Goal: Navigation & Orientation: Find specific page/section

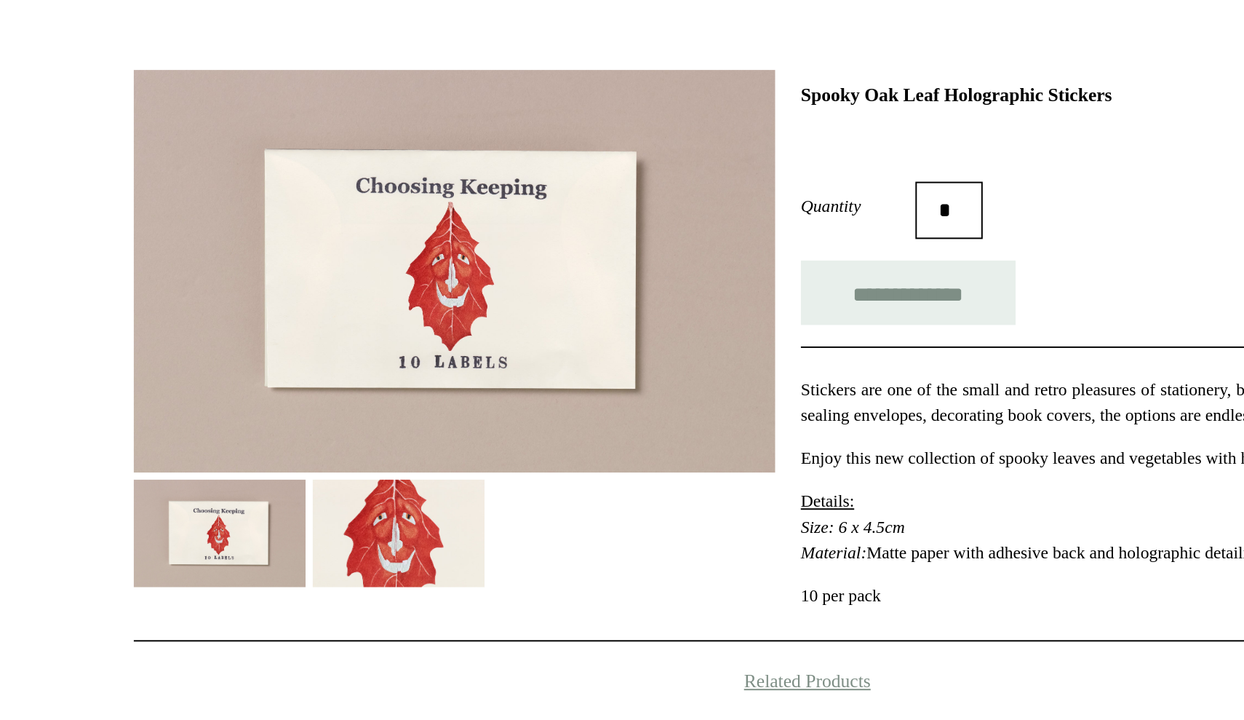
scroll to position [90, 0]
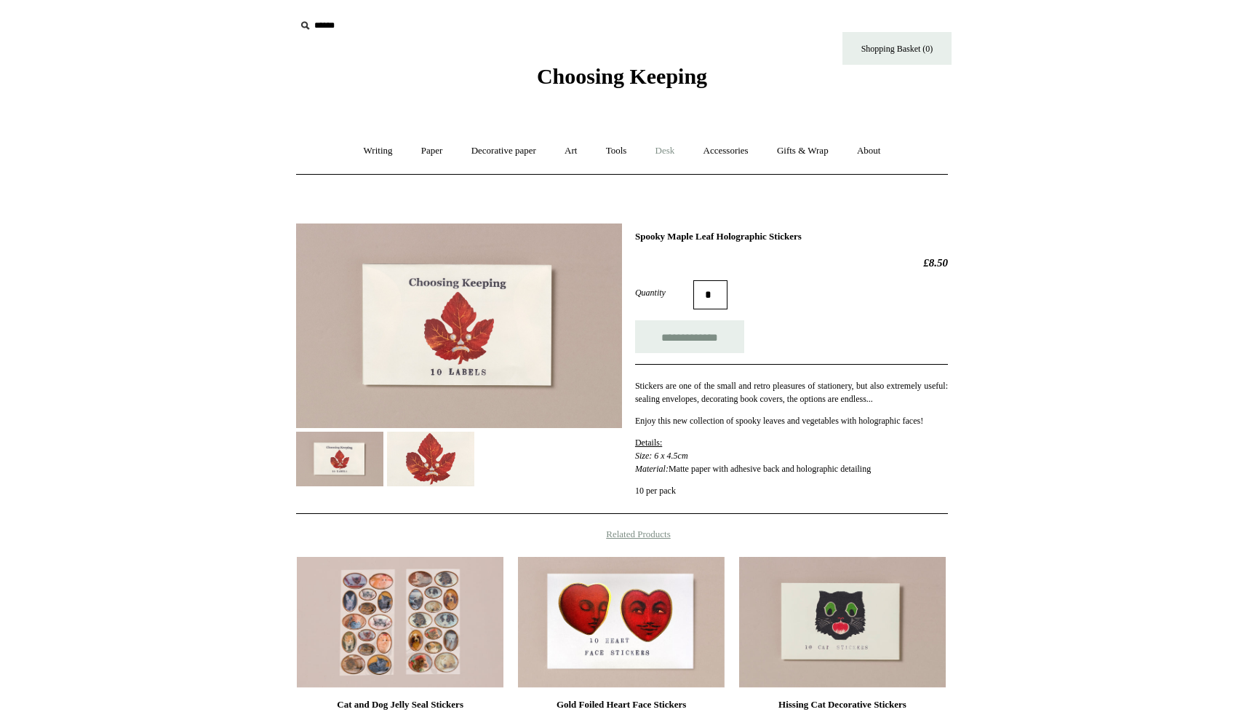
click at [662, 152] on link "Desk +" at bounding box center [666, 151] width 46 height 39
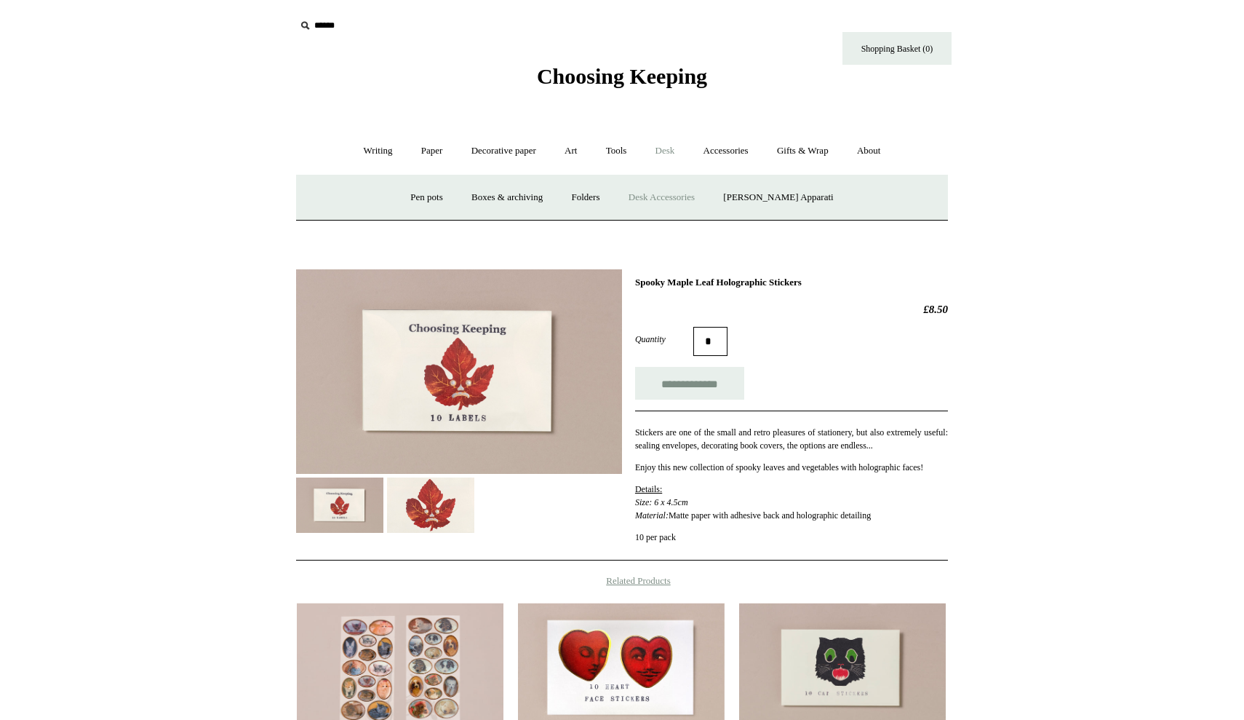
click at [677, 197] on link "Desk Accessories" at bounding box center [662, 197] width 92 height 39
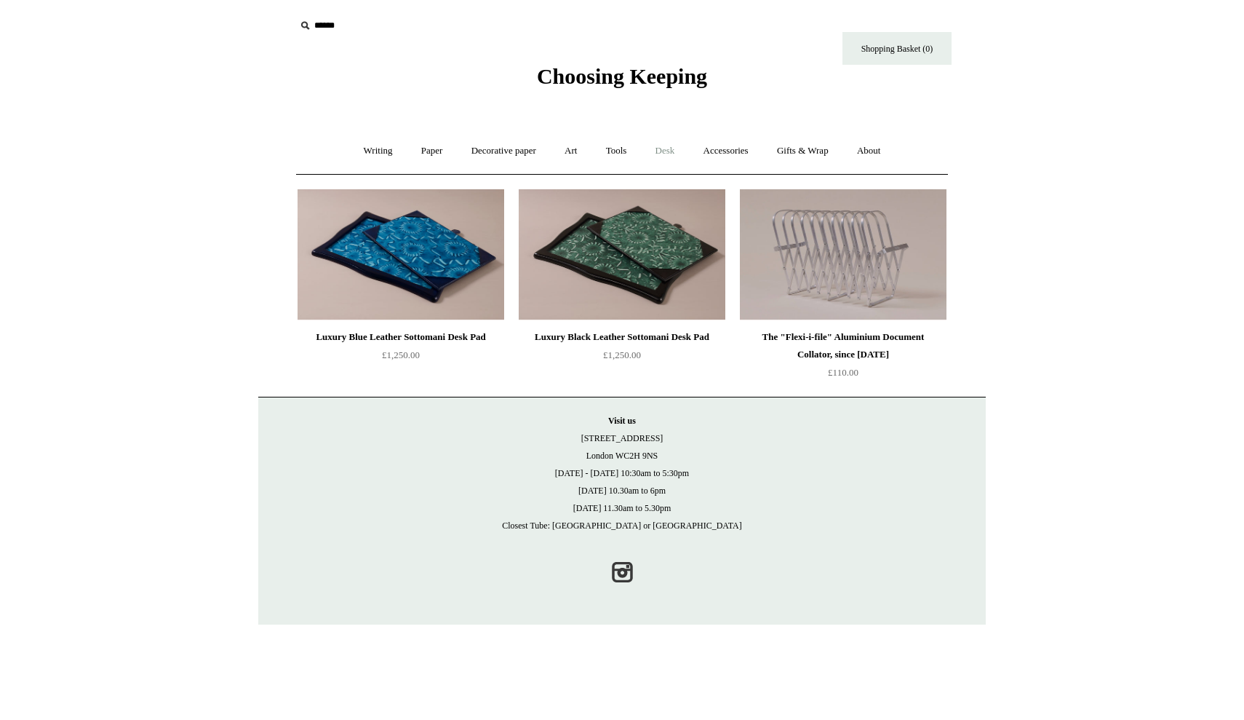
click at [675, 150] on link "Desk +" at bounding box center [666, 151] width 46 height 39
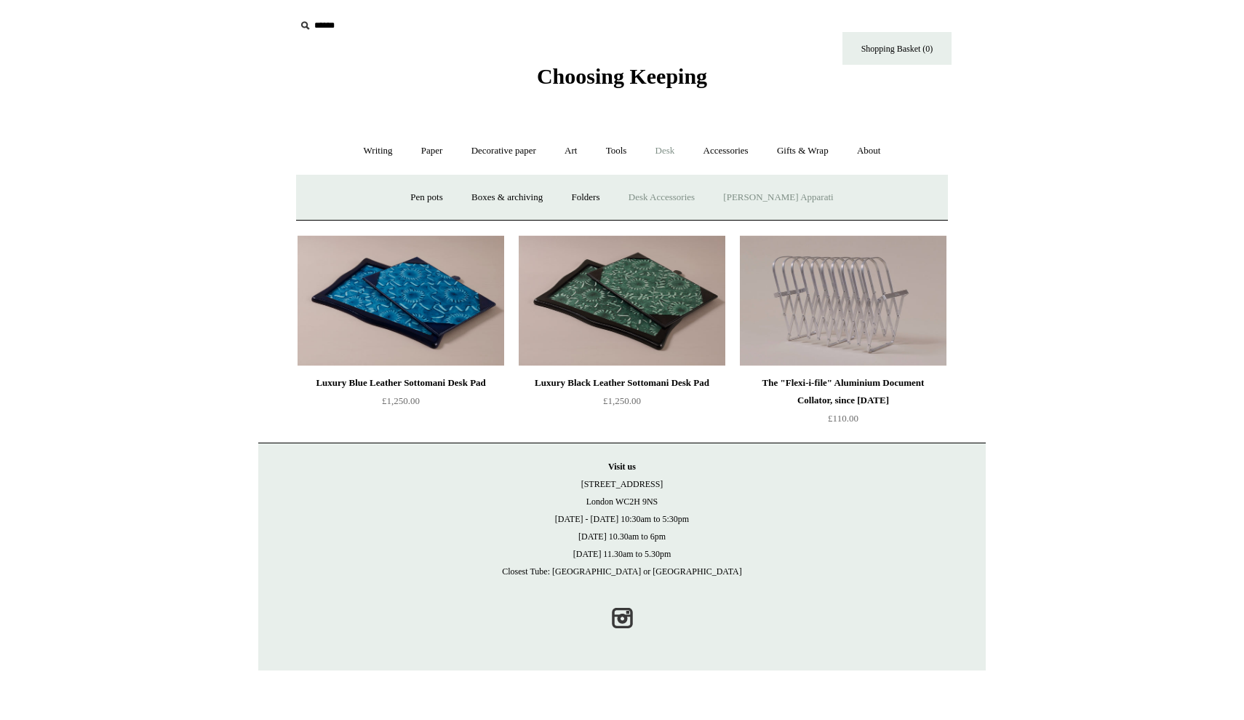
click at [795, 202] on link "[PERSON_NAME] Apparati" at bounding box center [778, 197] width 136 height 39
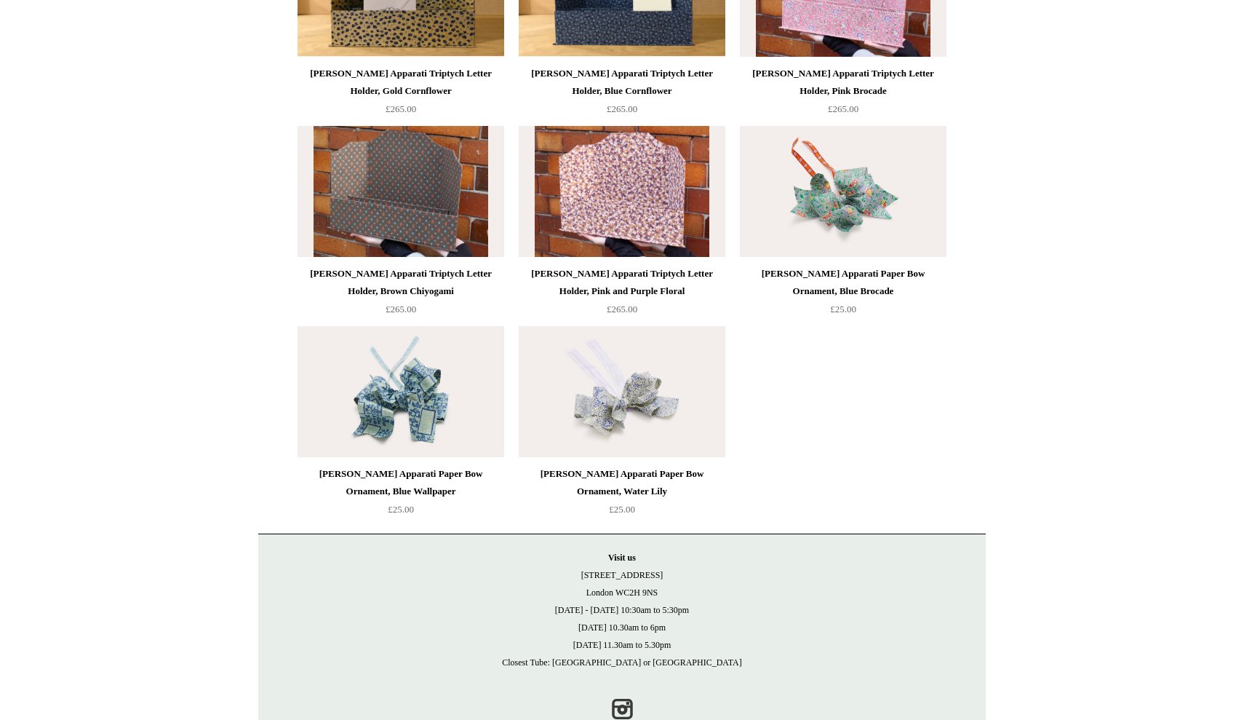
scroll to position [1070, 0]
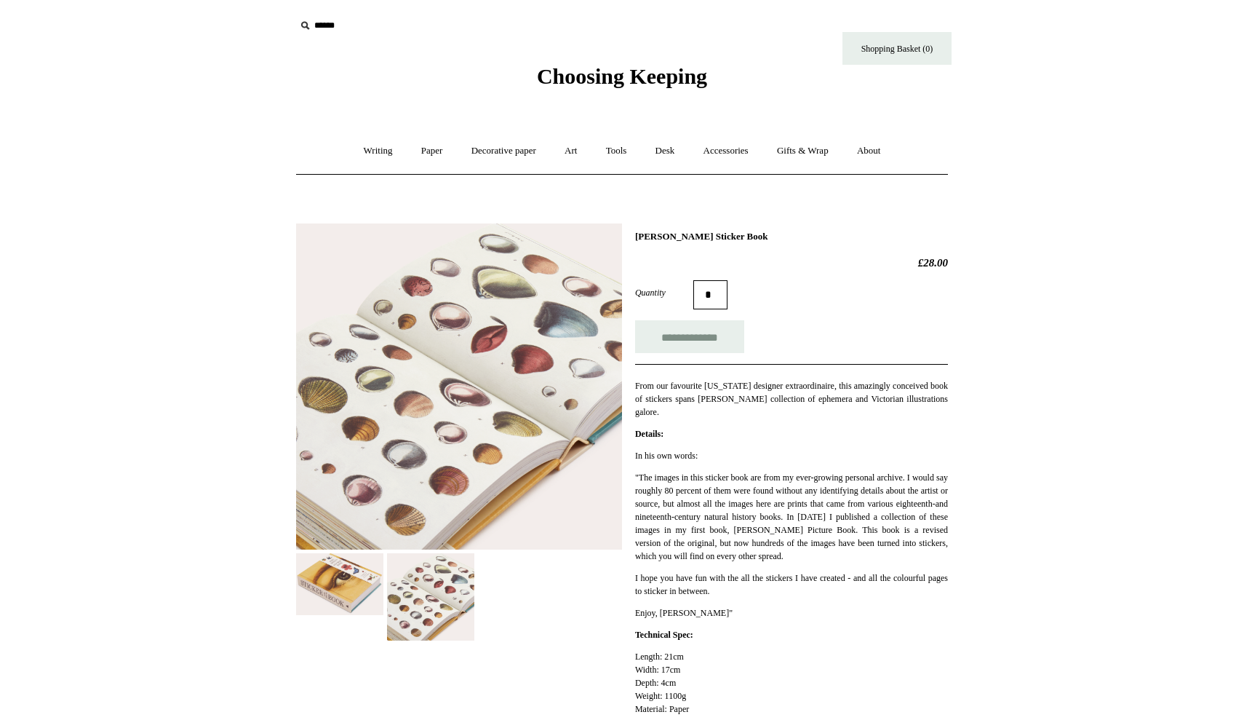
scroll to position [25, 0]
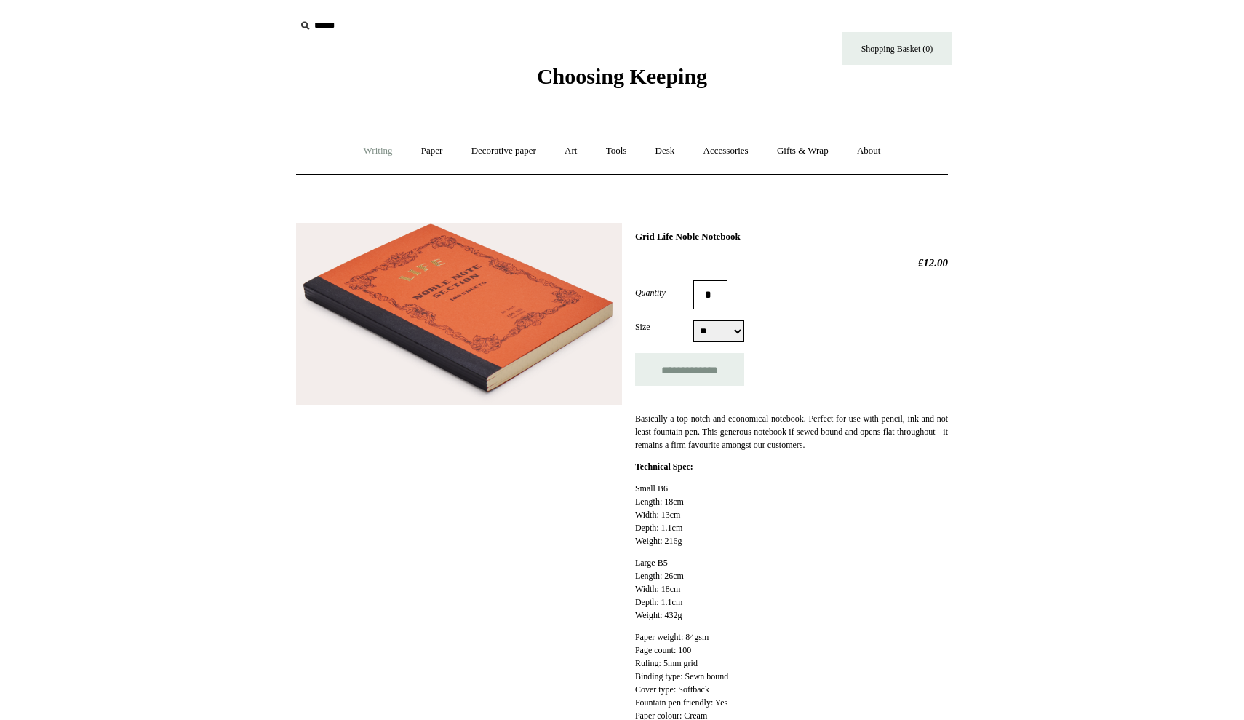
click at [366, 157] on link "Writing +" at bounding box center [378, 151] width 55 height 39
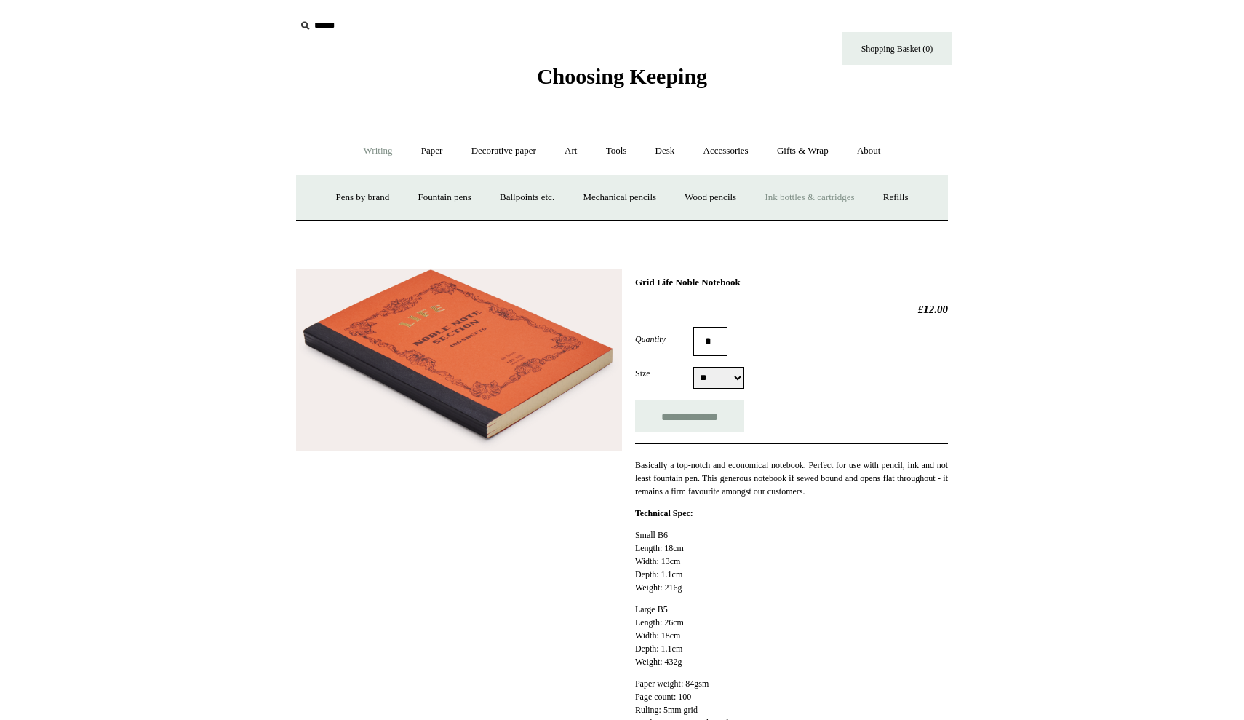
click at [827, 202] on link "Ink bottles & cartridges +" at bounding box center [810, 197] width 116 height 39
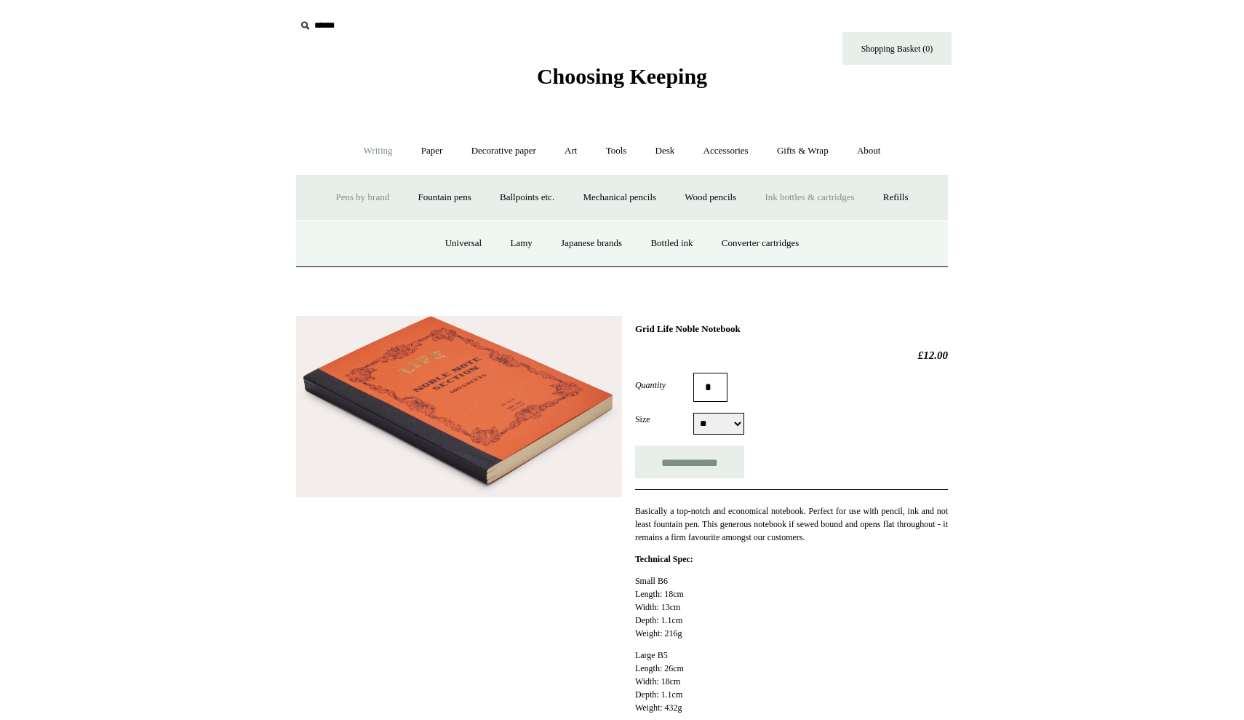
click at [368, 200] on link "Pens by brand +" at bounding box center [363, 197] width 80 height 39
click at [442, 191] on link "Fountain pens +" at bounding box center [444, 197] width 79 height 39
click at [437, 196] on link "Fountain pens -" at bounding box center [444, 197] width 79 height 39
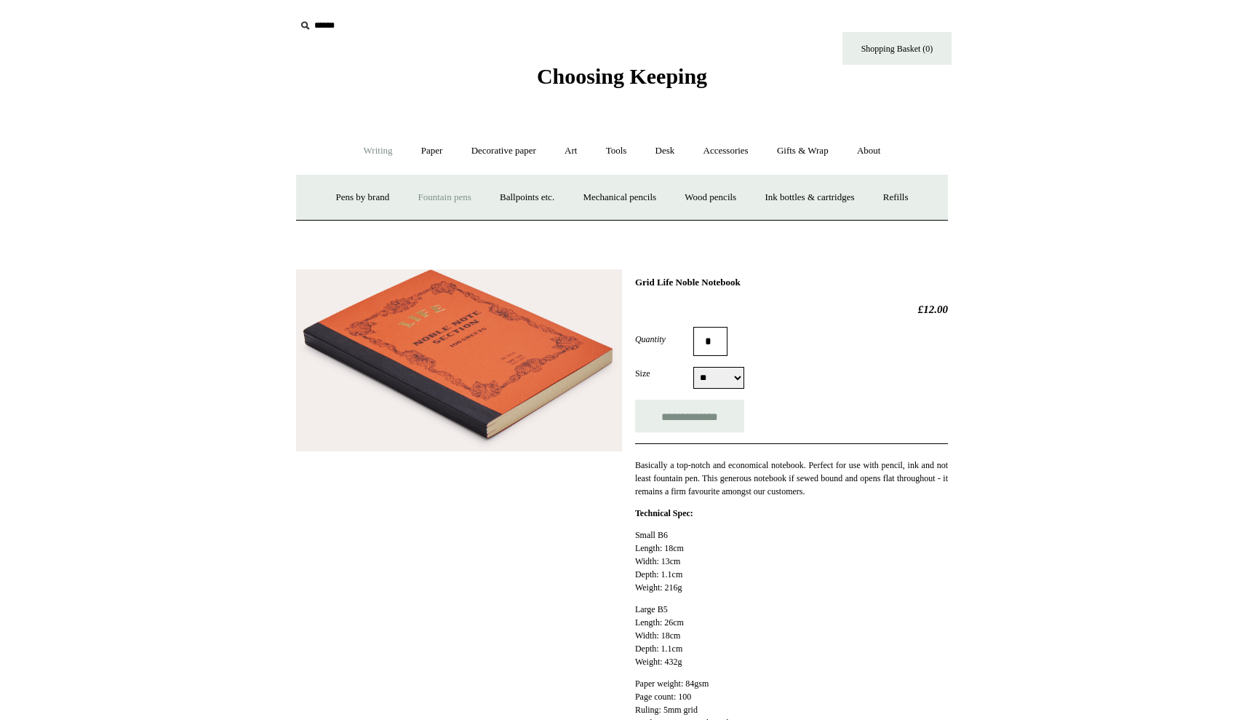
click at [437, 196] on link "Fountain pens +" at bounding box center [444, 197] width 79 height 39
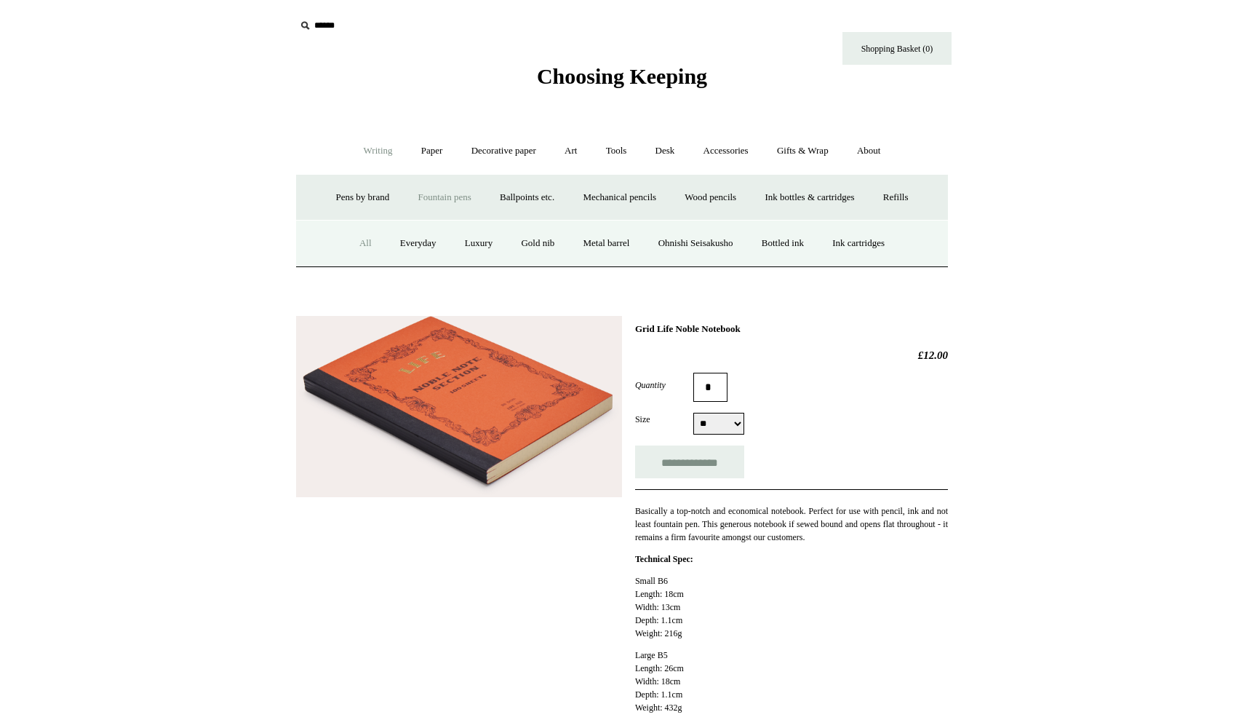
click at [351, 242] on link "All" at bounding box center [365, 243] width 39 height 39
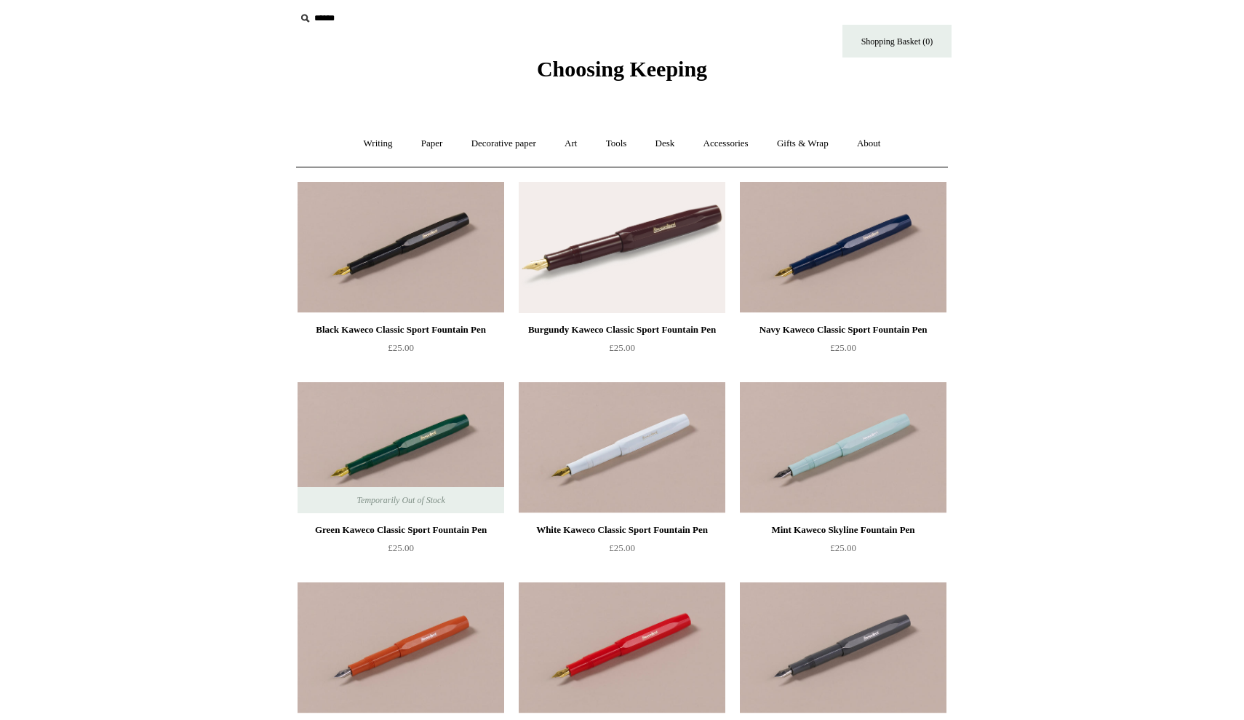
scroll to position [9, 0]
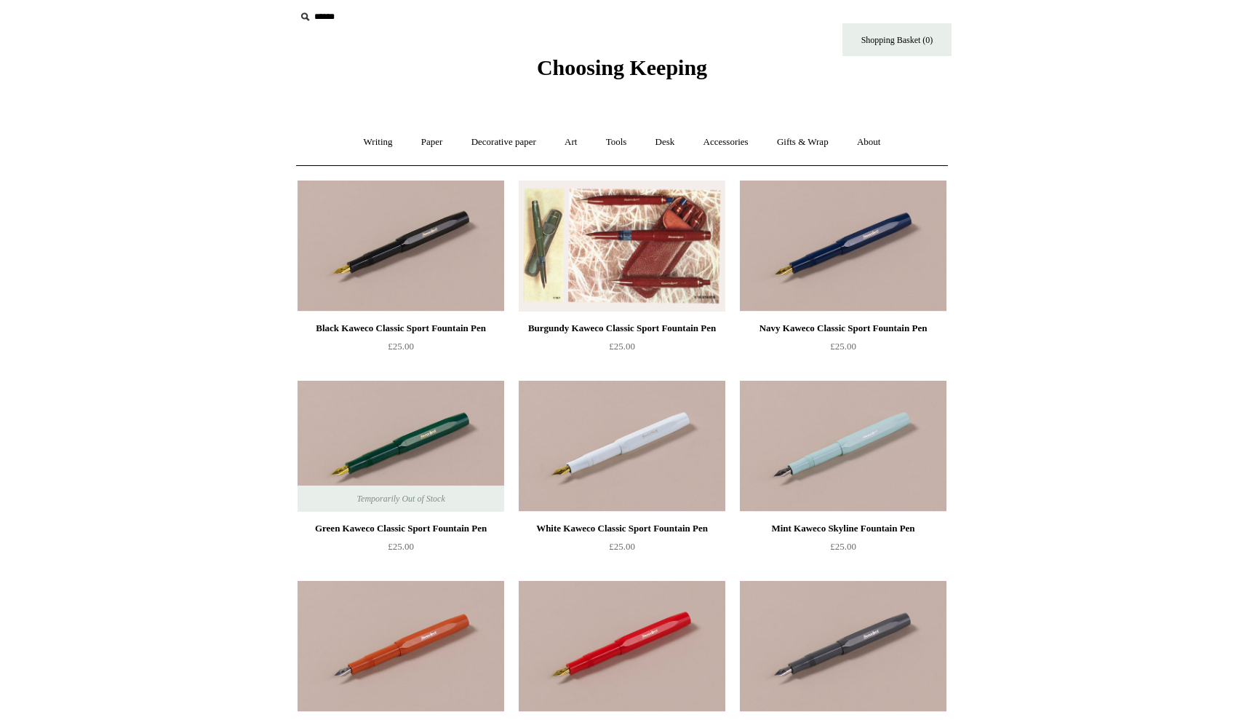
click at [648, 269] on img at bounding box center [622, 245] width 207 height 131
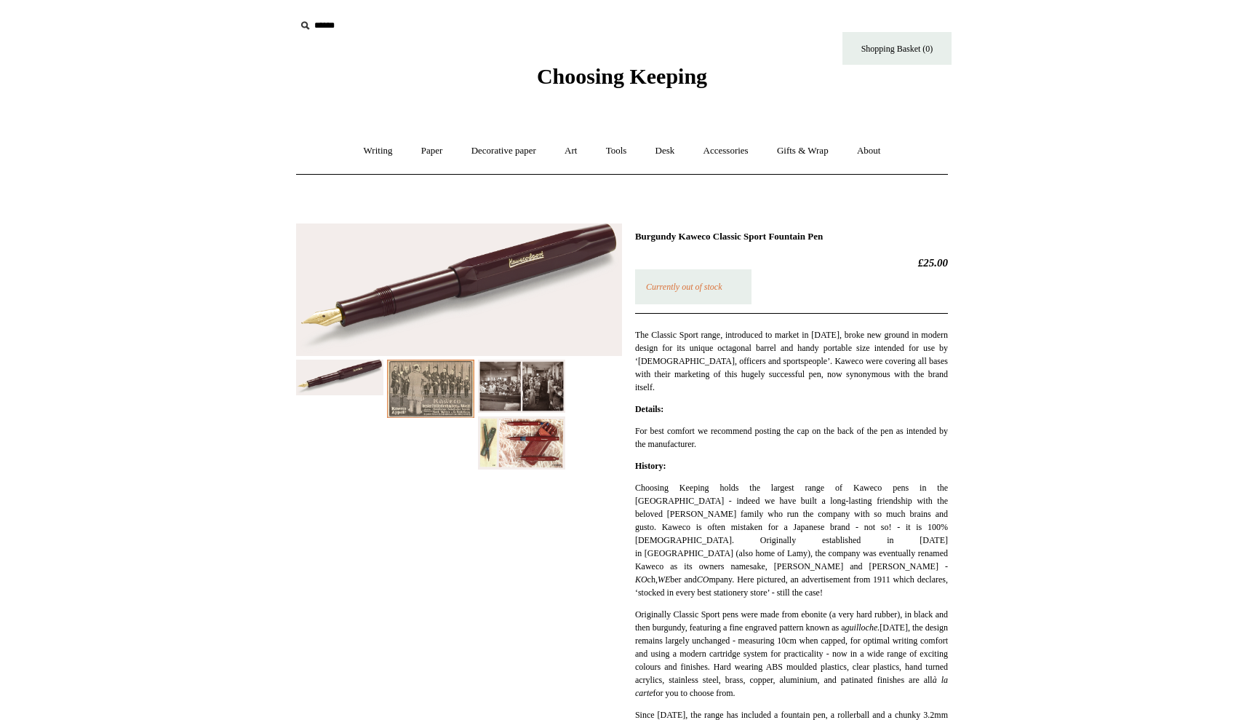
click at [527, 460] on img at bounding box center [521, 442] width 87 height 52
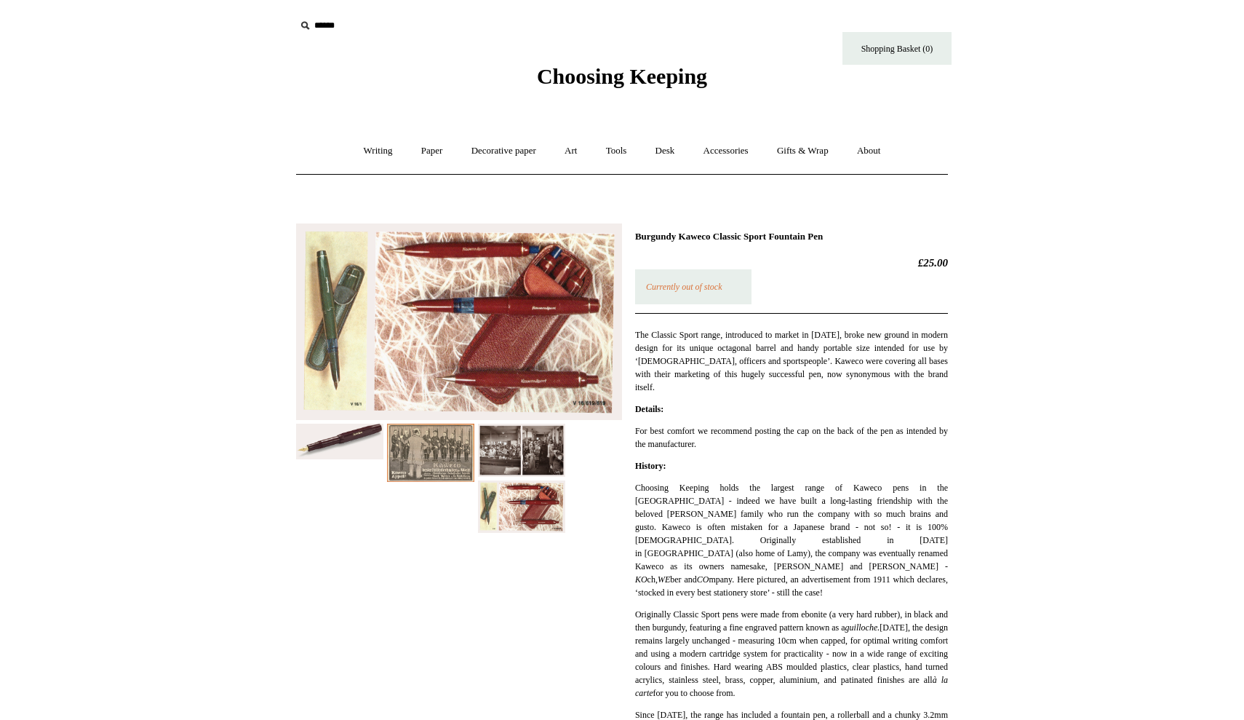
click at [458, 415] on img at bounding box center [459, 321] width 326 height 197
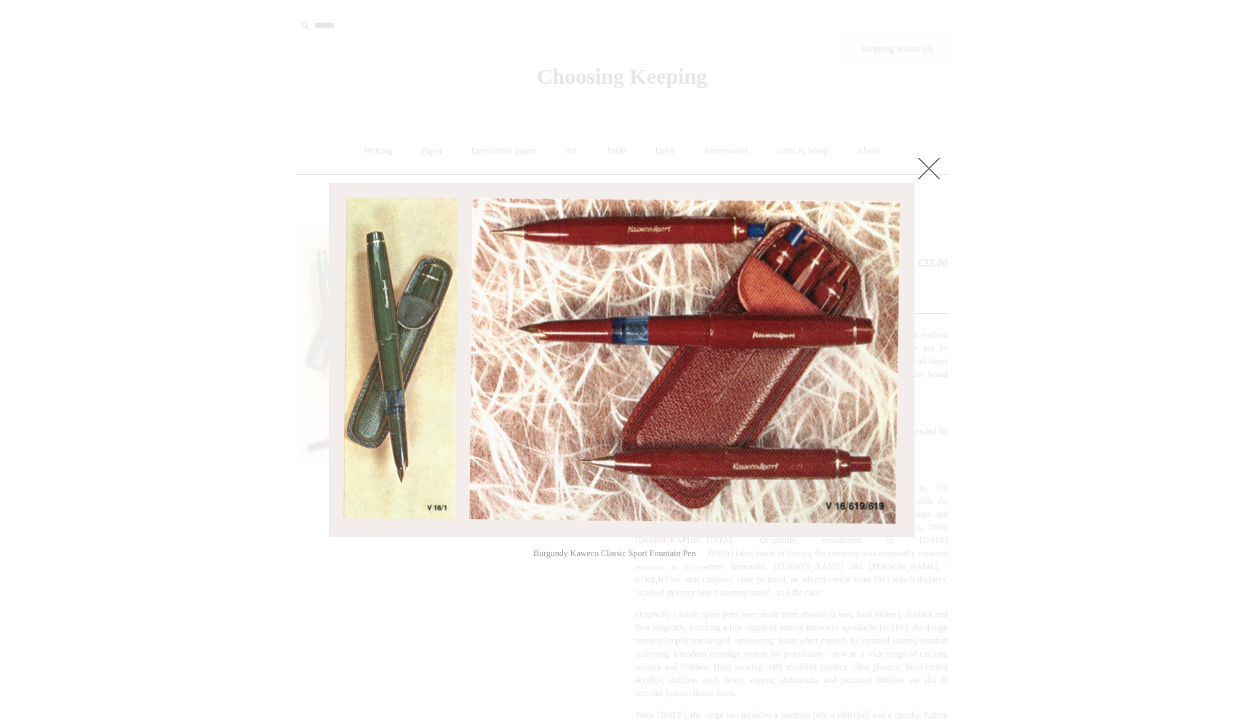
click at [932, 160] on link at bounding box center [929, 168] width 29 height 29
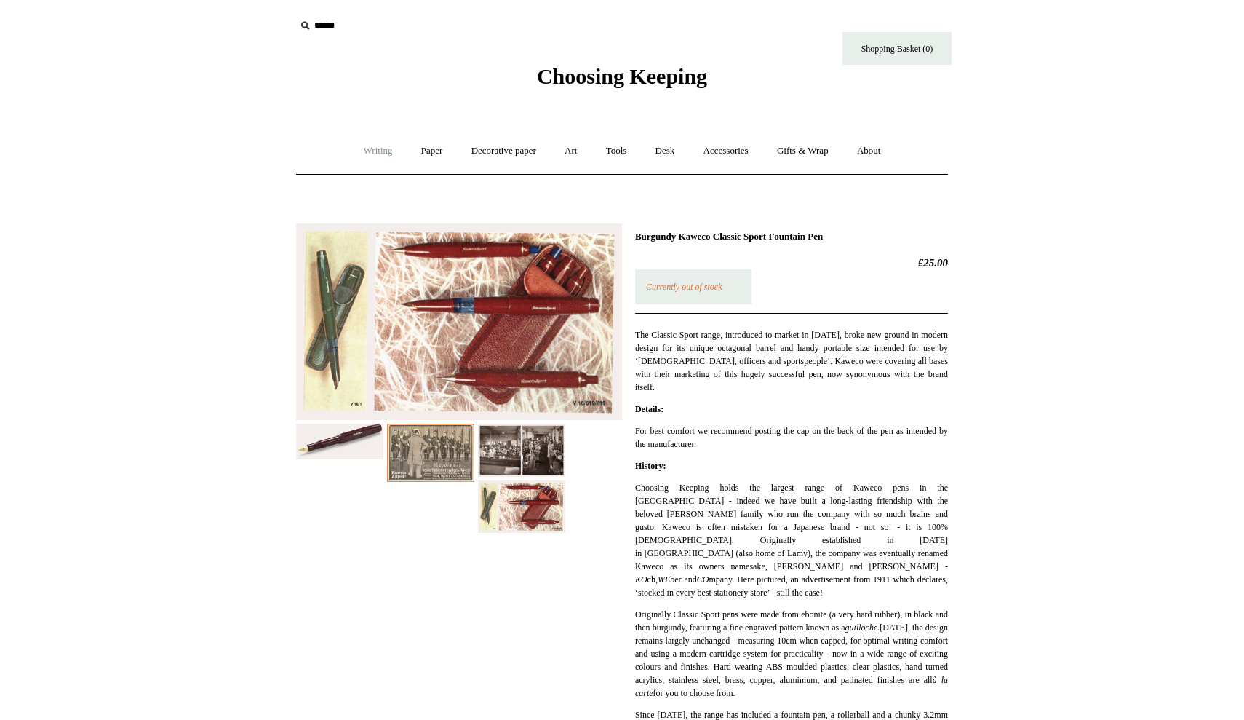
click at [367, 152] on link "Writing +" at bounding box center [378, 151] width 55 height 39
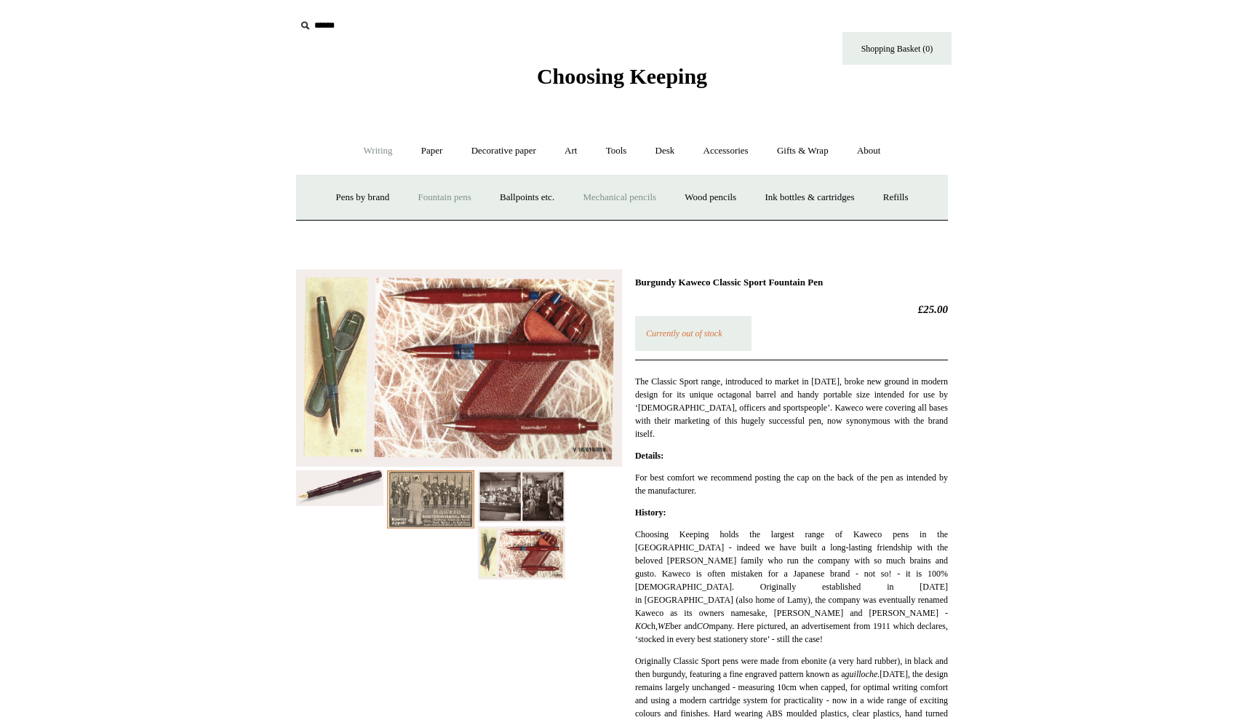
click at [653, 204] on link "Mechanical pencils +" at bounding box center [620, 197] width 100 height 39
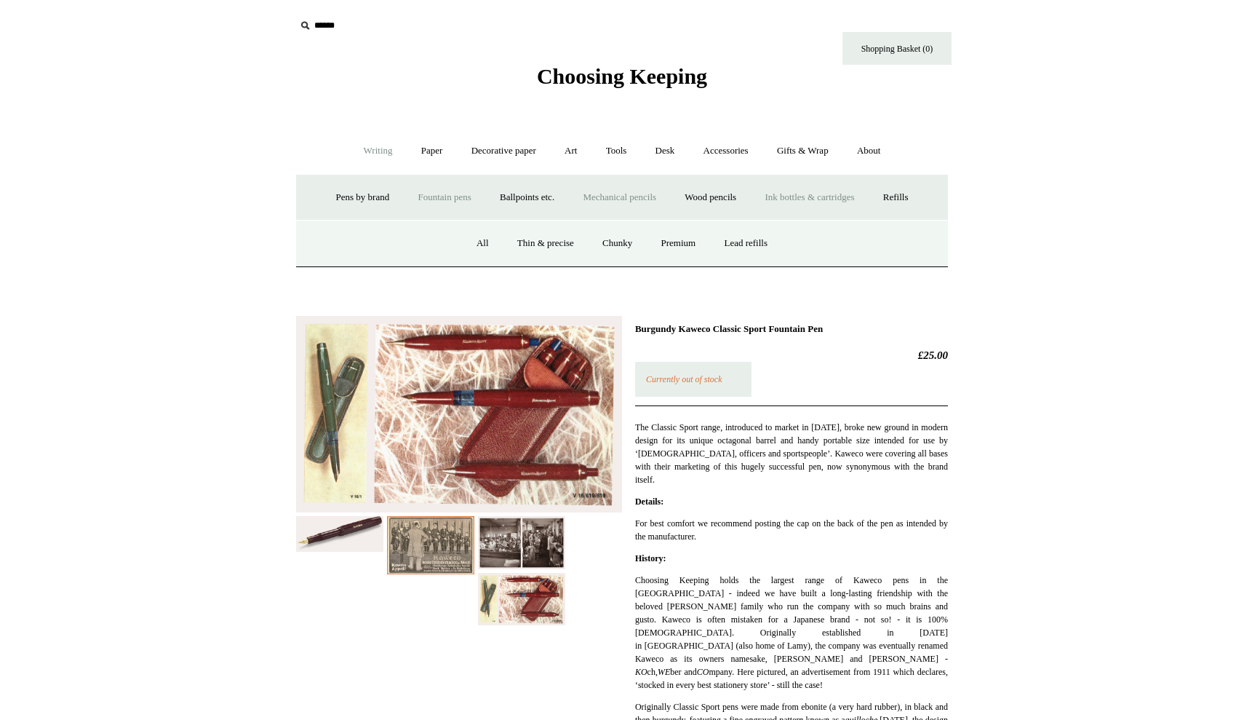
click at [811, 198] on link "Ink bottles & cartridges +" at bounding box center [810, 197] width 116 height 39
click at [770, 253] on link "Converter cartridges" at bounding box center [760, 243] width 103 height 39
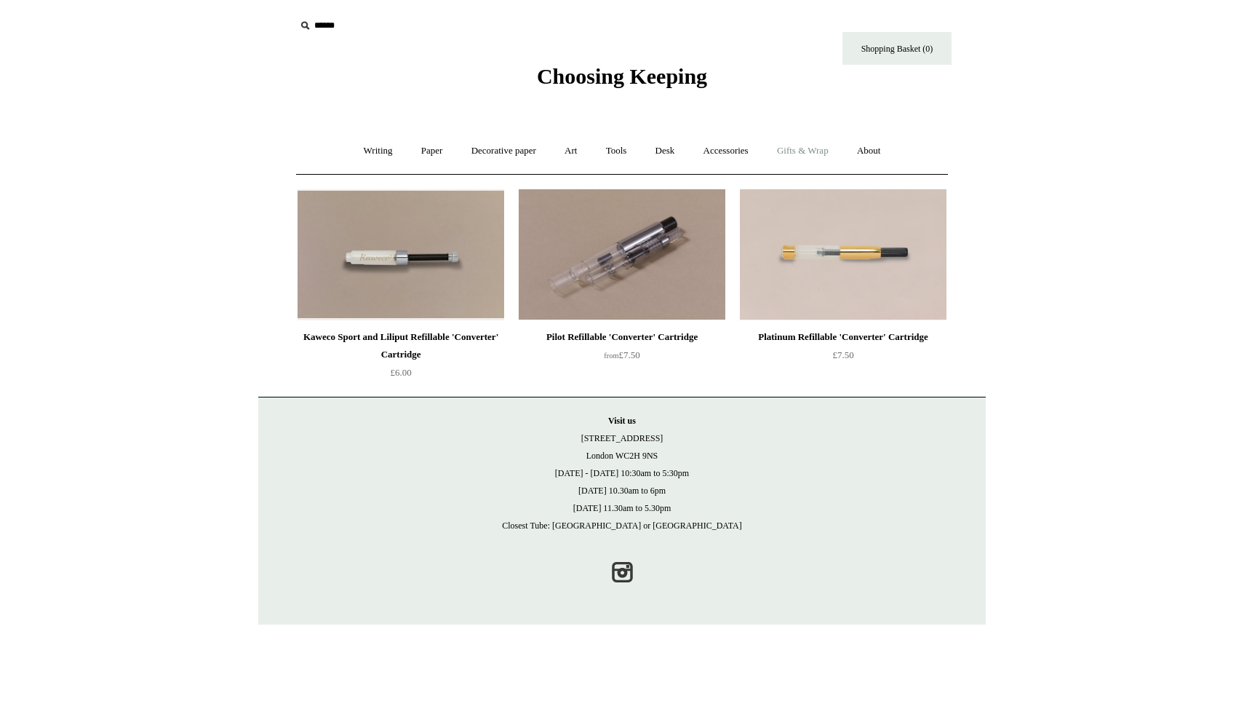
click at [827, 153] on link "Gifts & Wrap +" at bounding box center [803, 151] width 78 height 39
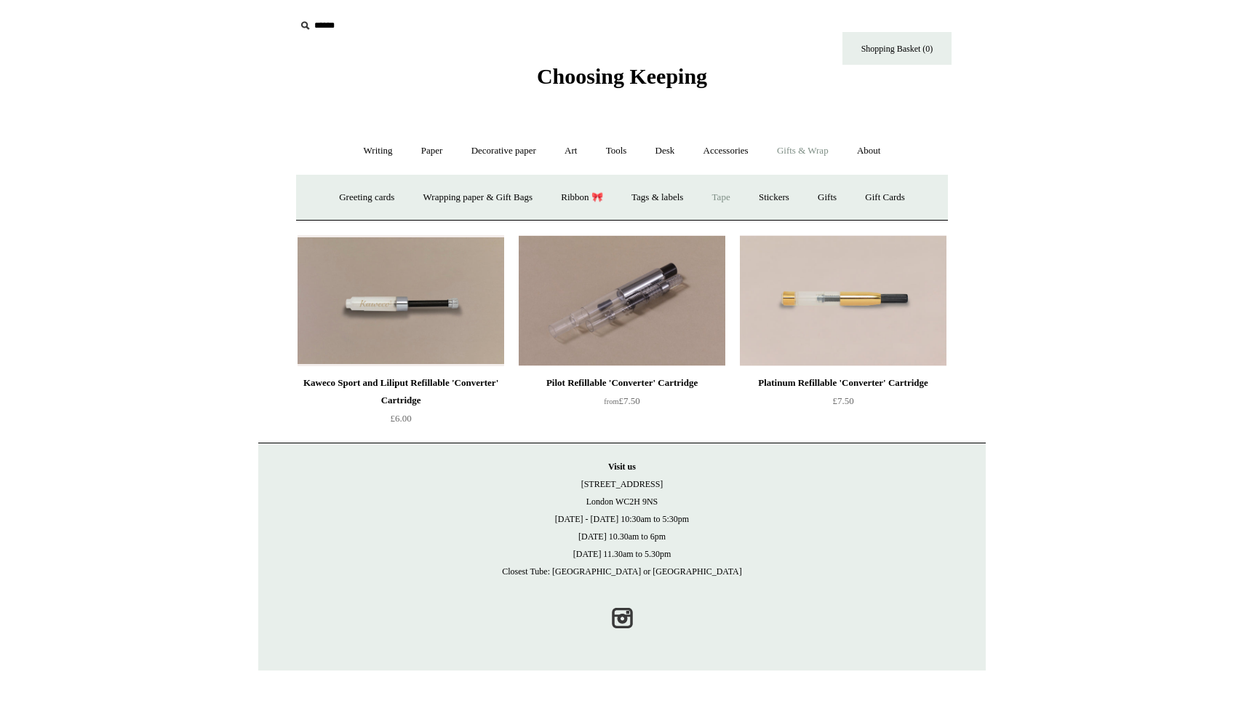
click at [721, 194] on link "Tape" at bounding box center [721, 197] width 44 height 39
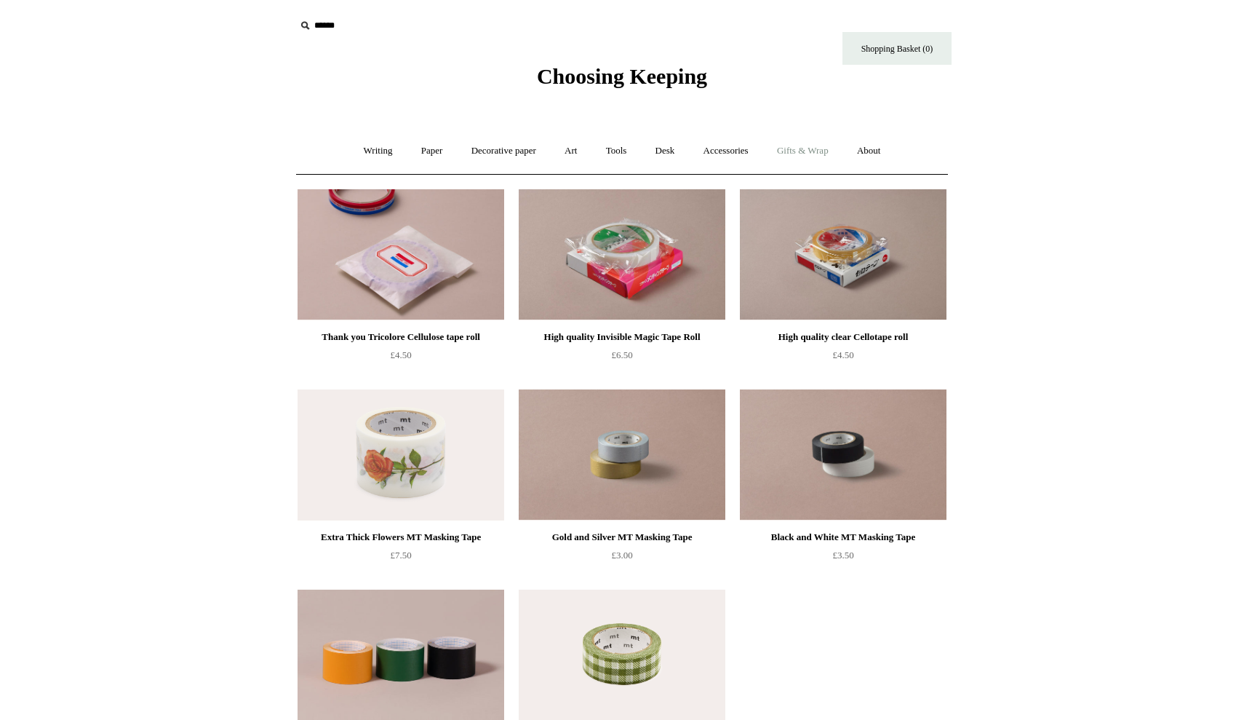
click at [818, 147] on link "Gifts & Wrap +" at bounding box center [803, 151] width 78 height 39
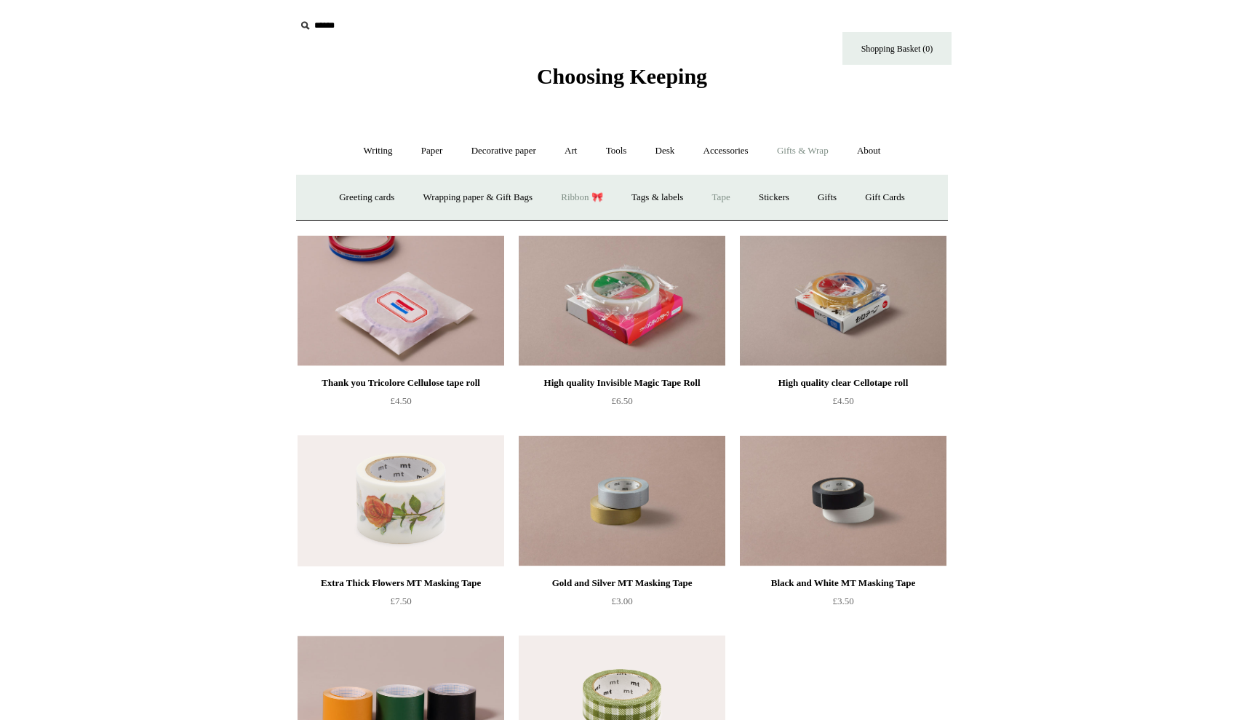
click at [575, 192] on link "Ribbon 🎀" at bounding box center [582, 197] width 68 height 39
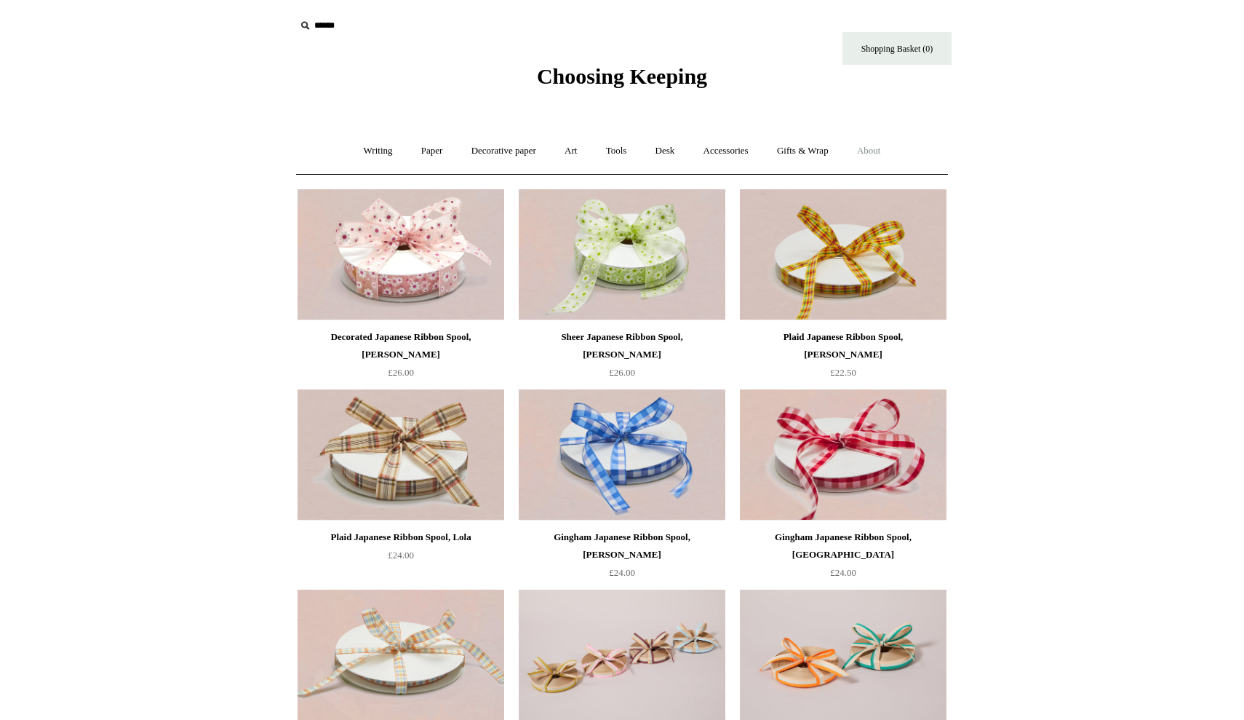
click at [861, 156] on link "About +" at bounding box center [869, 151] width 50 height 39
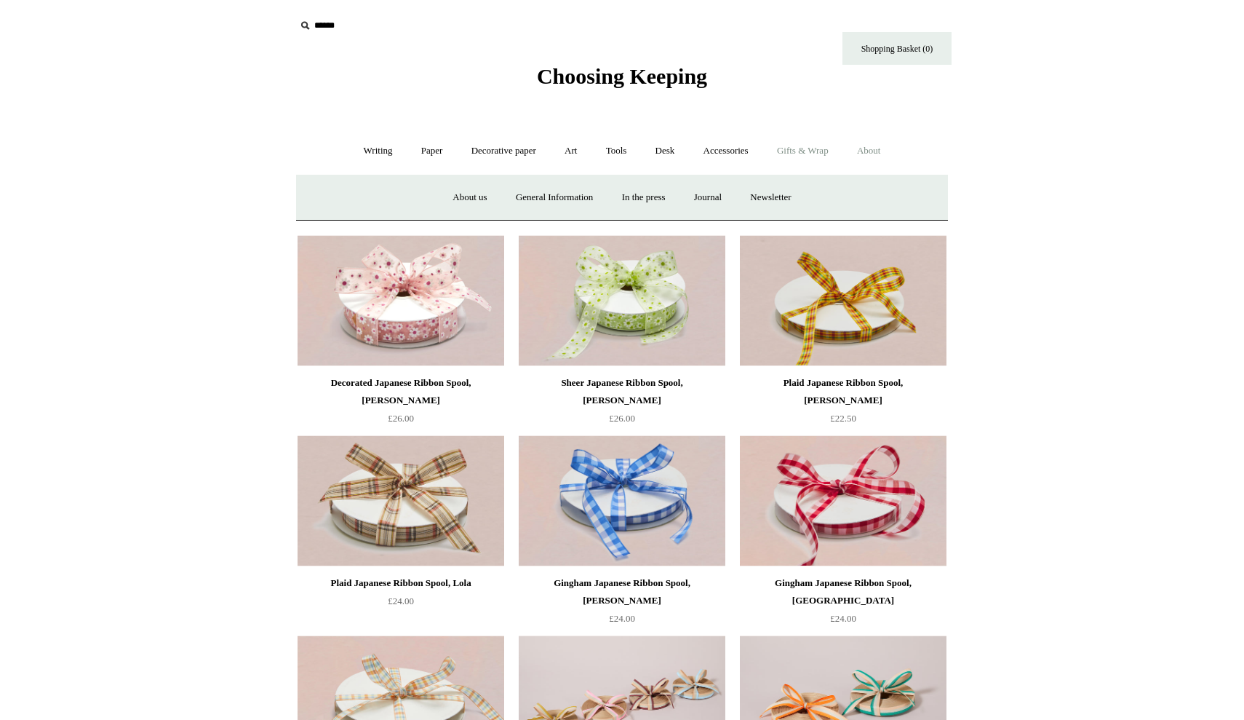
click at [822, 153] on link "Gifts & Wrap +" at bounding box center [803, 151] width 78 height 39
click at [489, 190] on link "Wrapping paper & Gift Bags" at bounding box center [477, 197] width 135 height 39
